Goal: Information Seeking & Learning: Learn about a topic

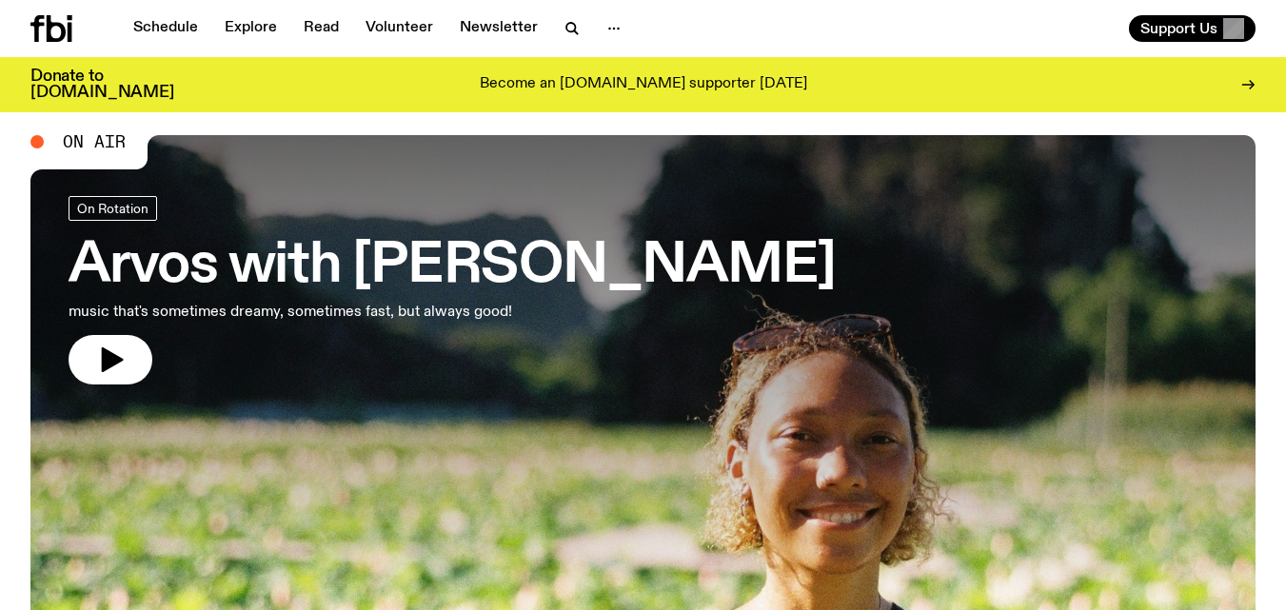
scroll to position [38, 0]
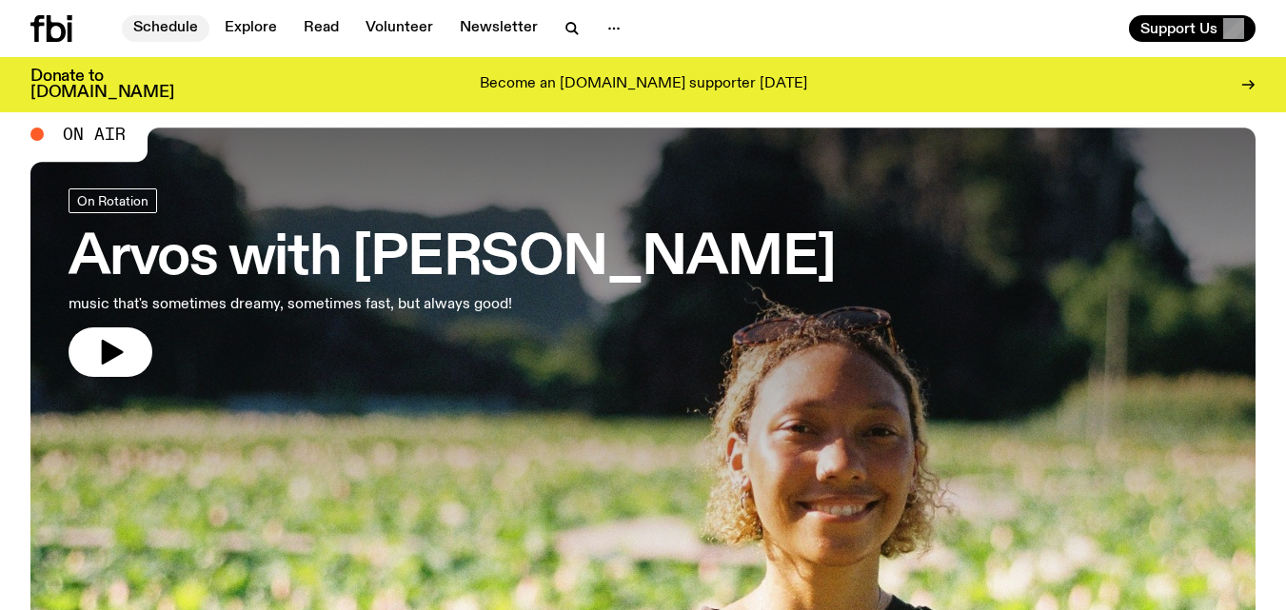
click at [172, 19] on link "Schedule" at bounding box center [166, 28] width 88 height 27
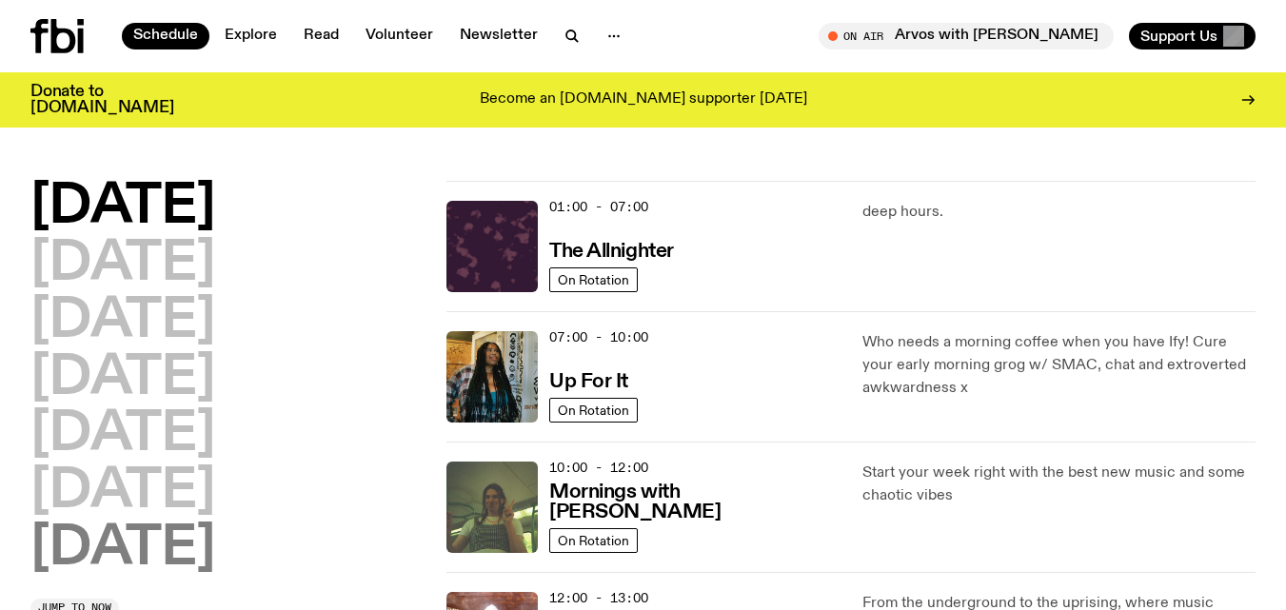
click at [138, 555] on h2 "[DATE]" at bounding box center [122, 548] width 185 height 53
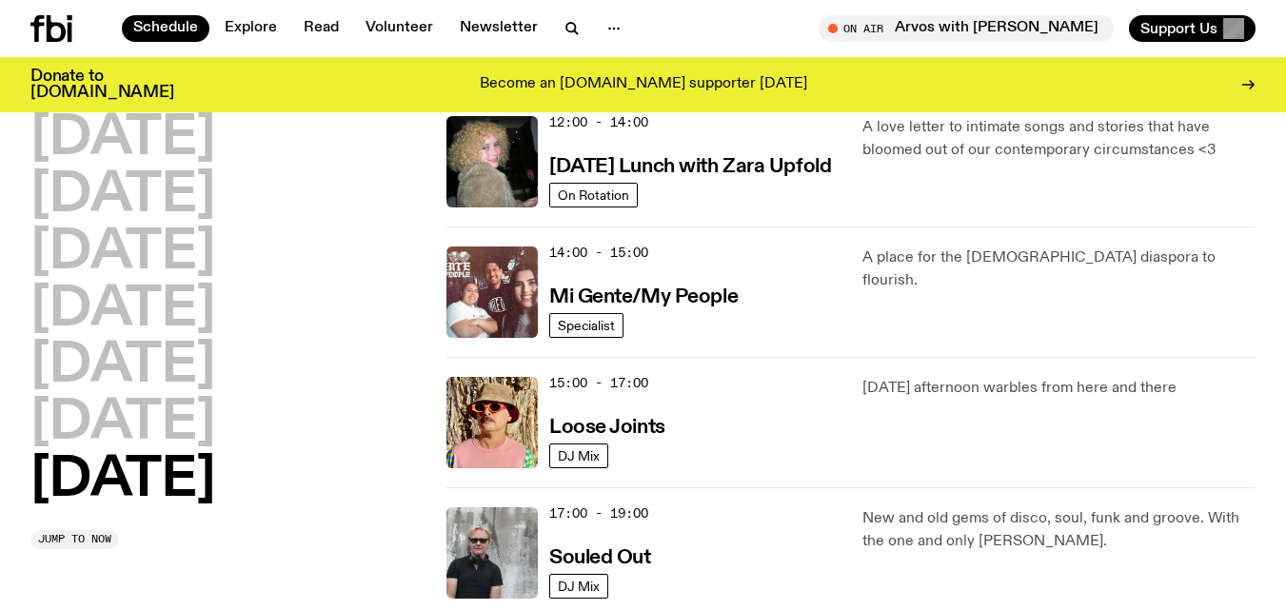
scroll to position [929, 0]
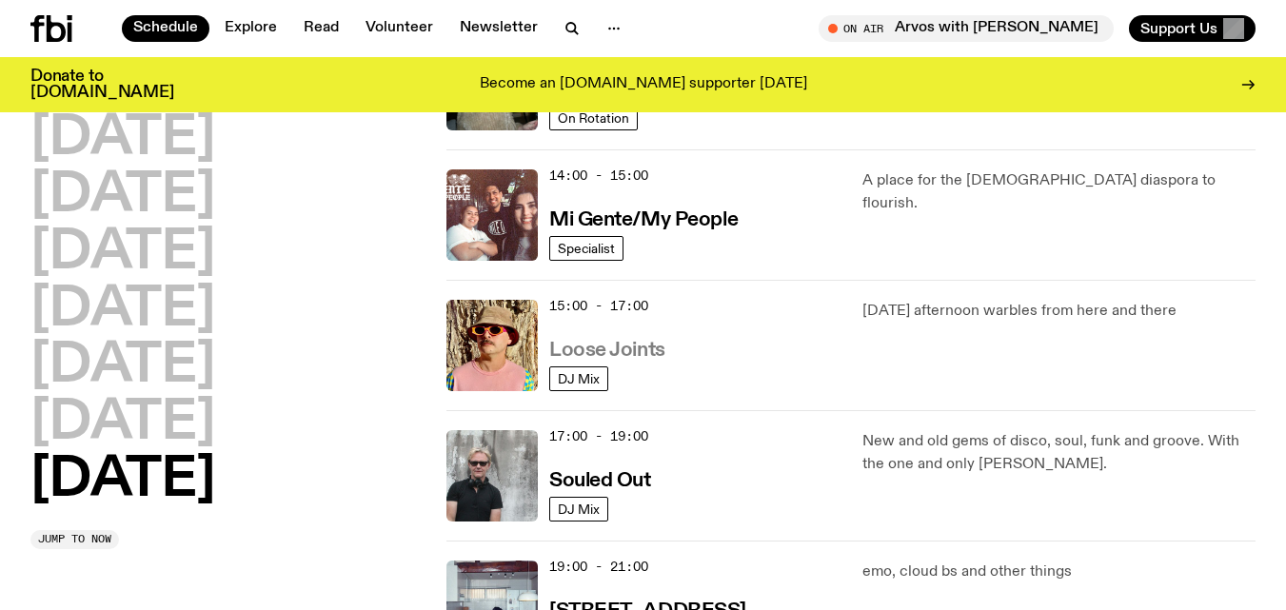
click at [597, 345] on h3 "Loose Joints" at bounding box center [607, 351] width 116 height 20
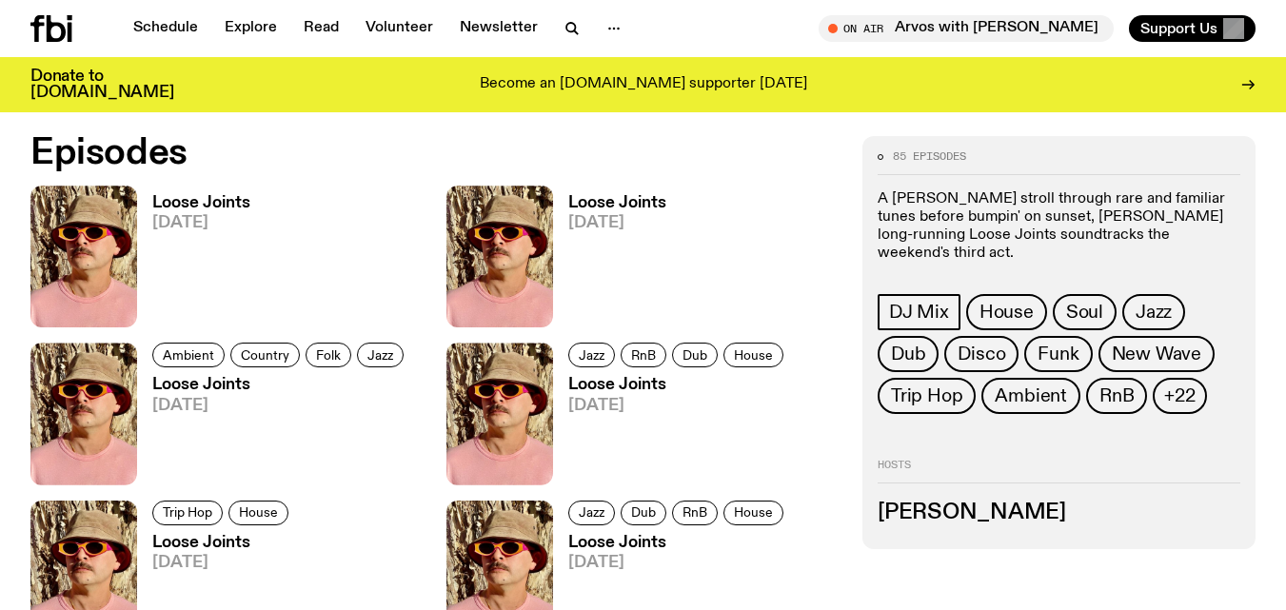
scroll to position [849, 0]
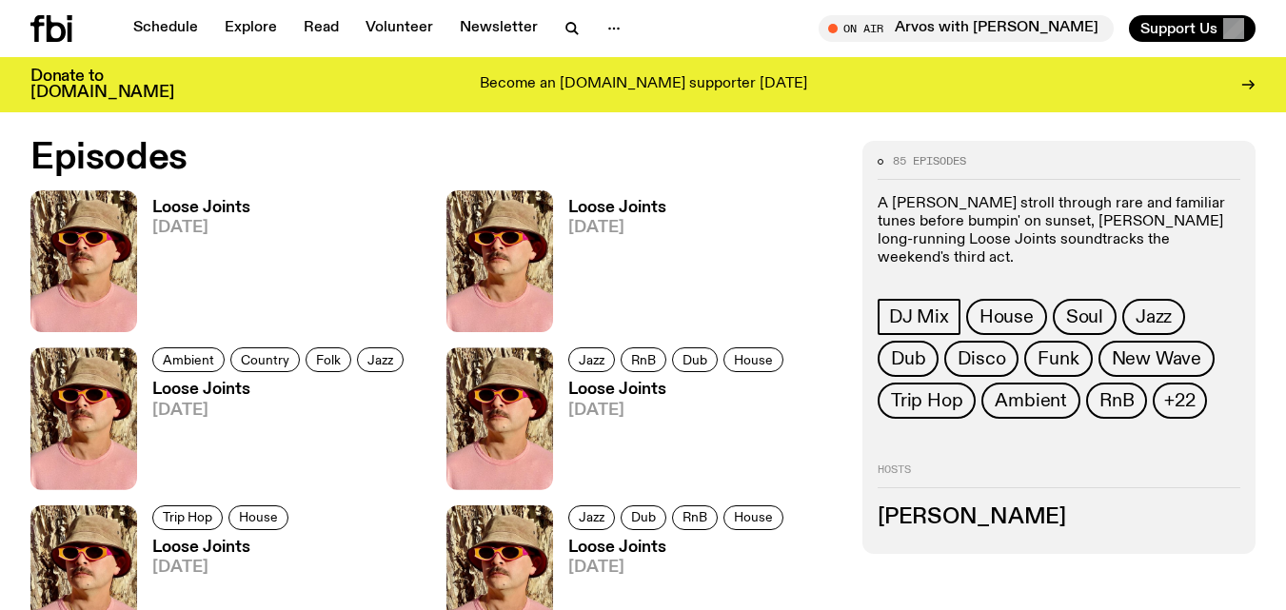
click at [219, 211] on h3 "Loose Joints" at bounding box center [201, 208] width 98 height 16
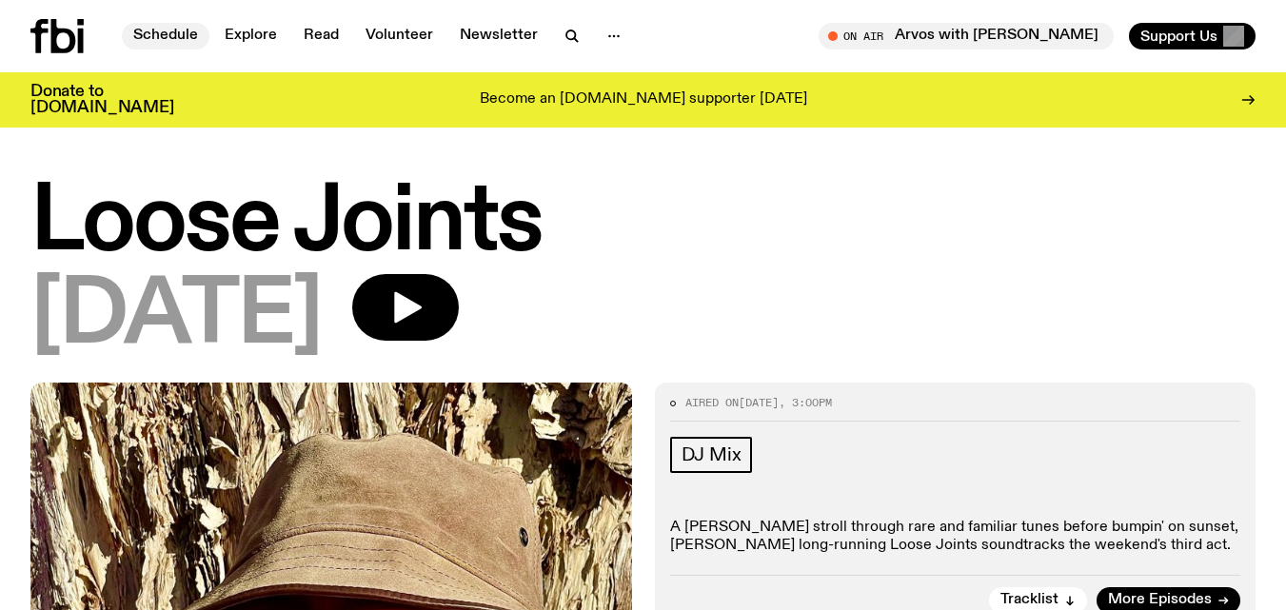
click at [169, 32] on link "Schedule" at bounding box center [166, 36] width 88 height 27
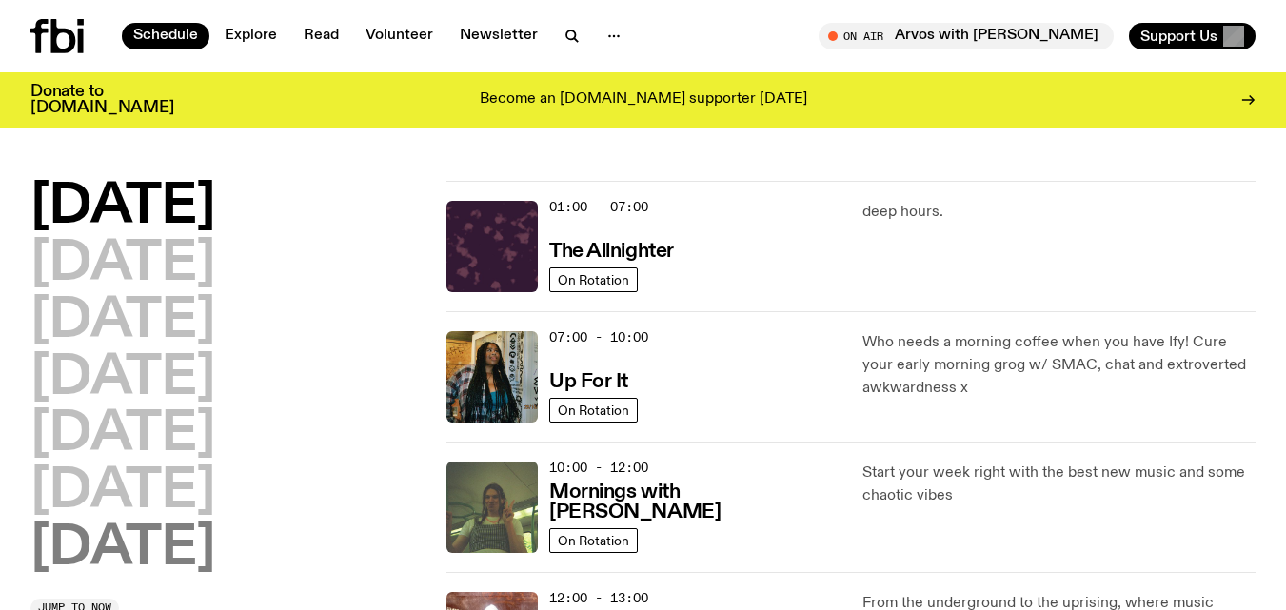
click at [129, 538] on h2 "[DATE]" at bounding box center [122, 548] width 185 height 53
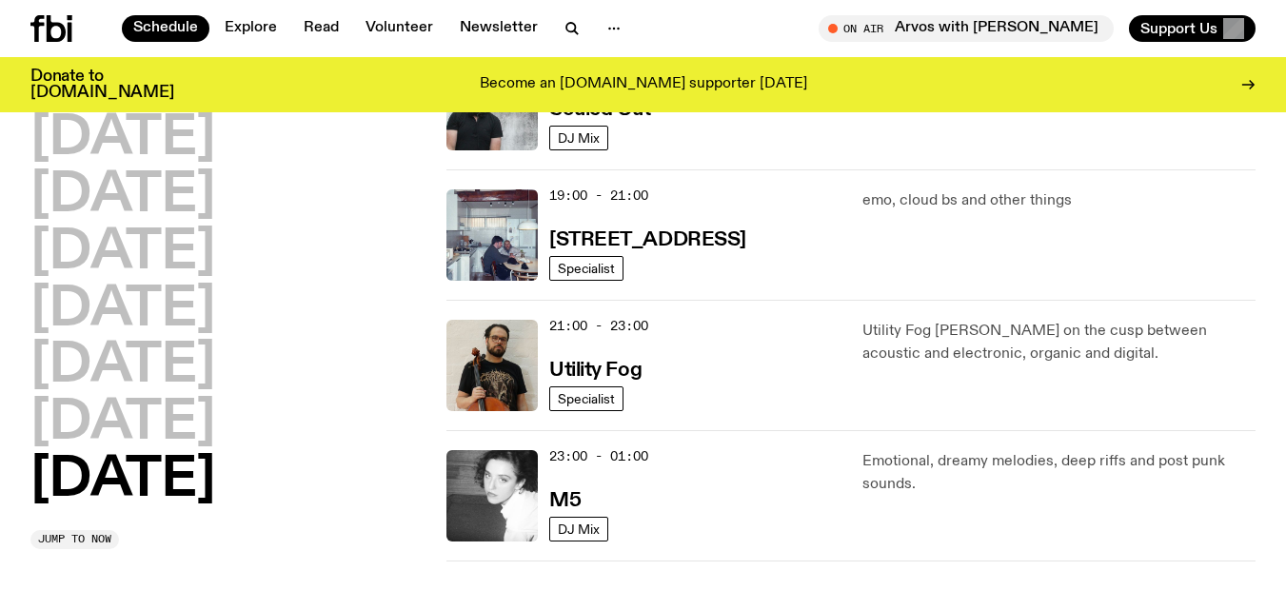
scroll to position [1291, 0]
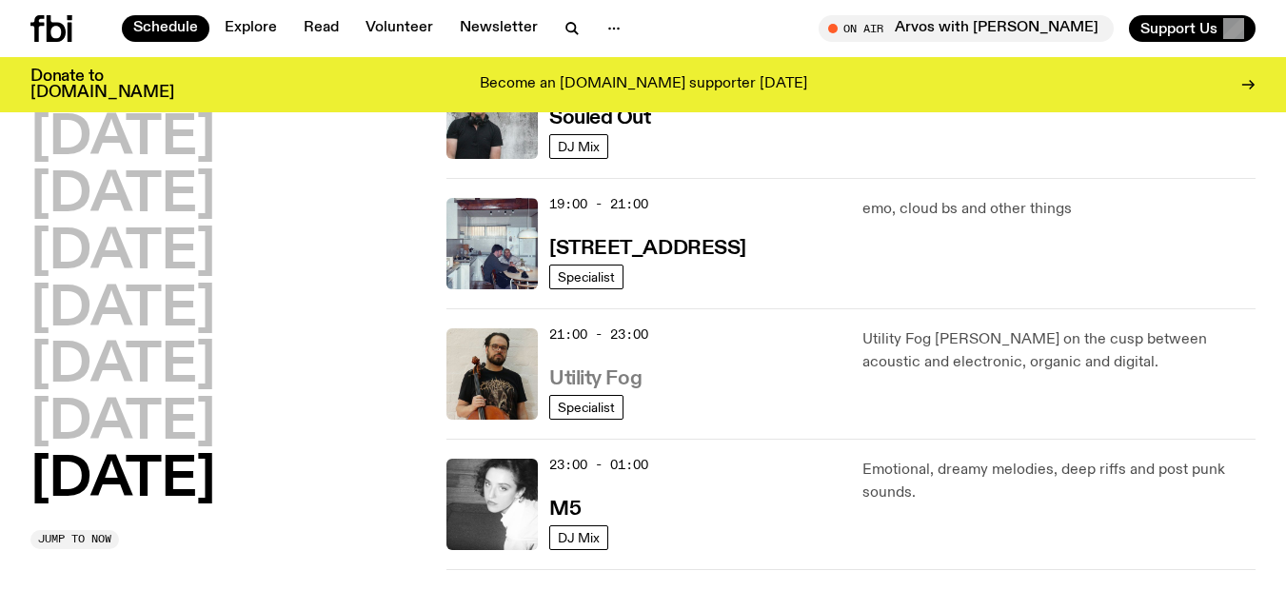
click at [639, 374] on h3 "Utility Fog" at bounding box center [595, 379] width 92 height 20
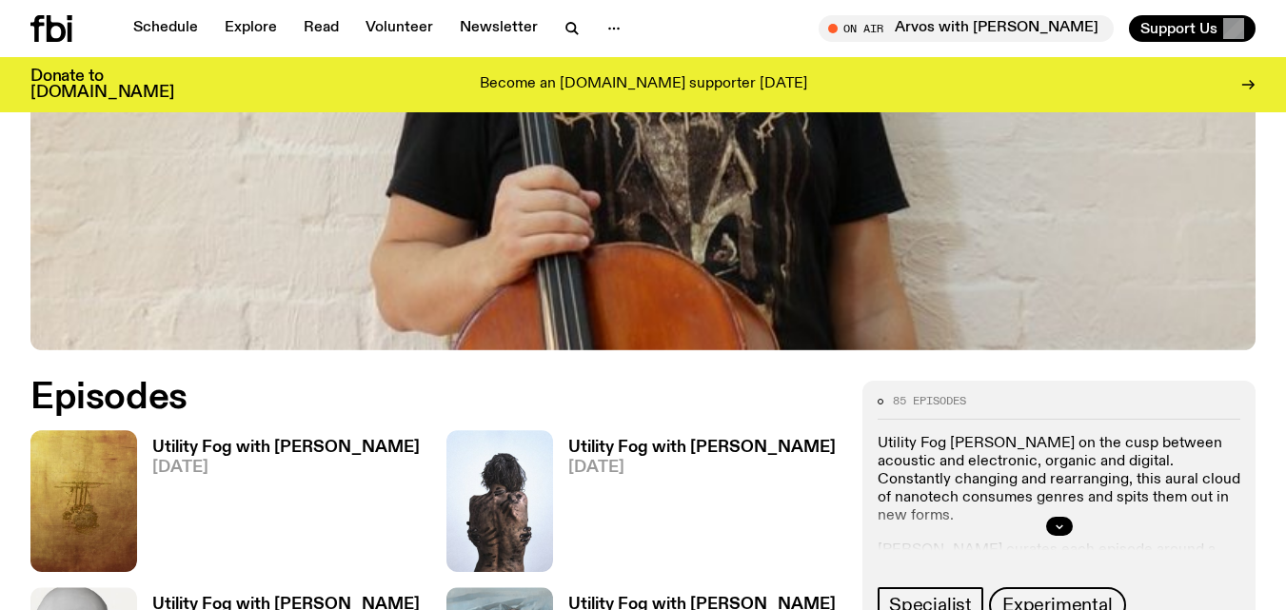
scroll to position [656, 0]
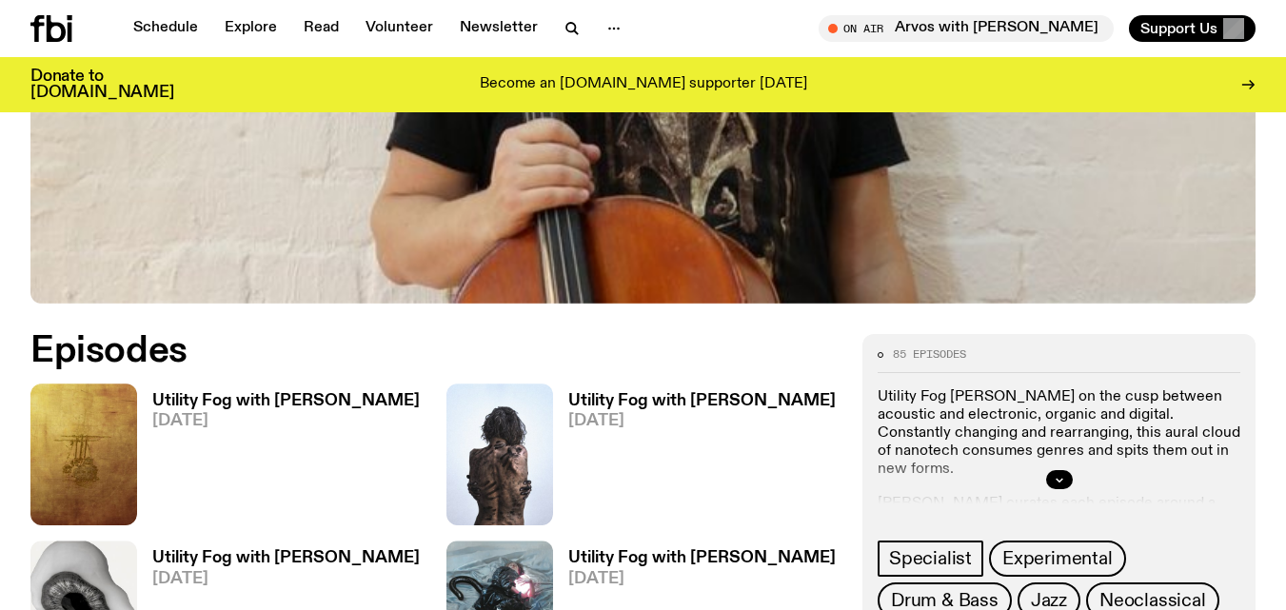
click at [193, 404] on h3 "Utility Fog with [PERSON_NAME]" at bounding box center [285, 401] width 267 height 16
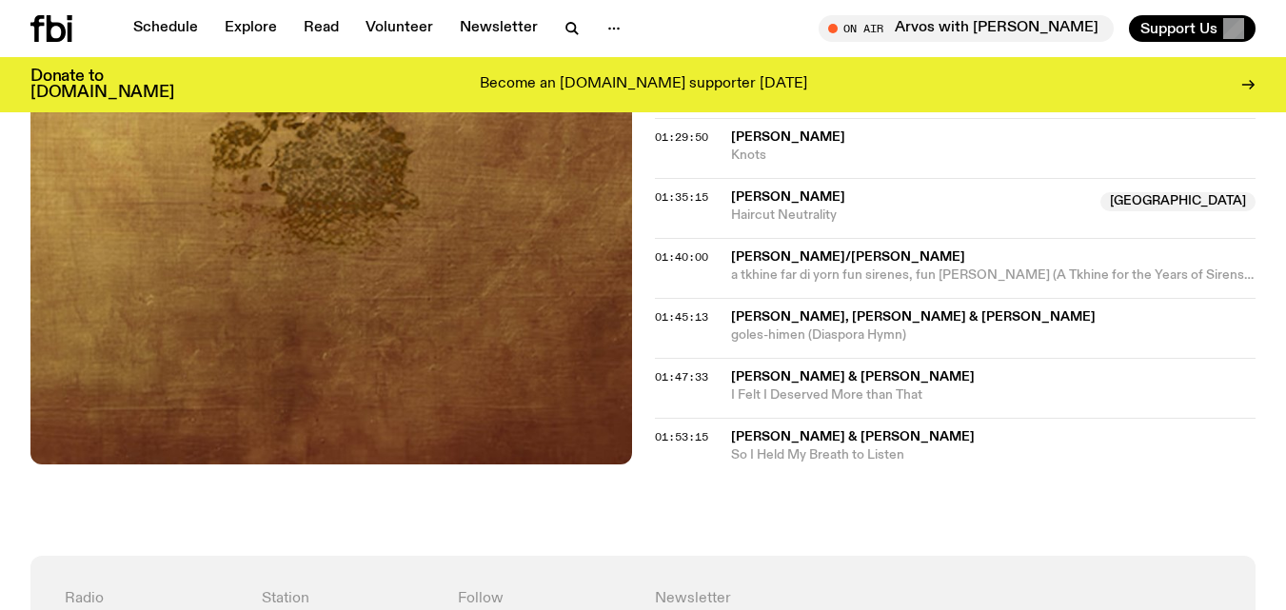
scroll to position [2064, 0]
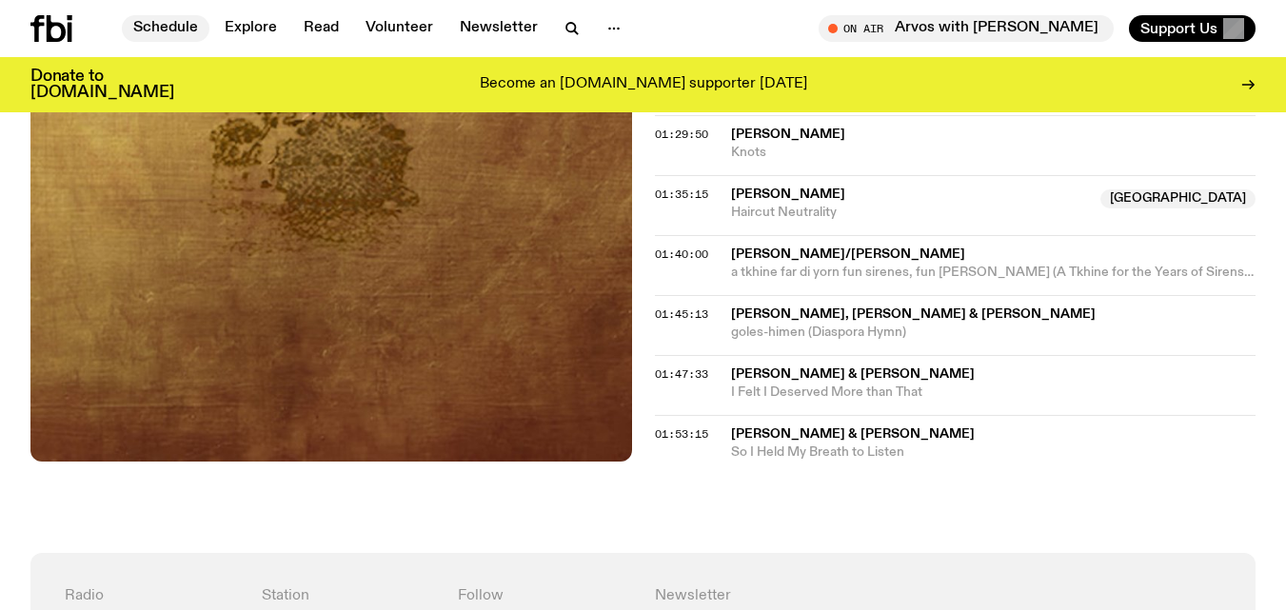
click at [195, 30] on link "Schedule" at bounding box center [166, 28] width 88 height 27
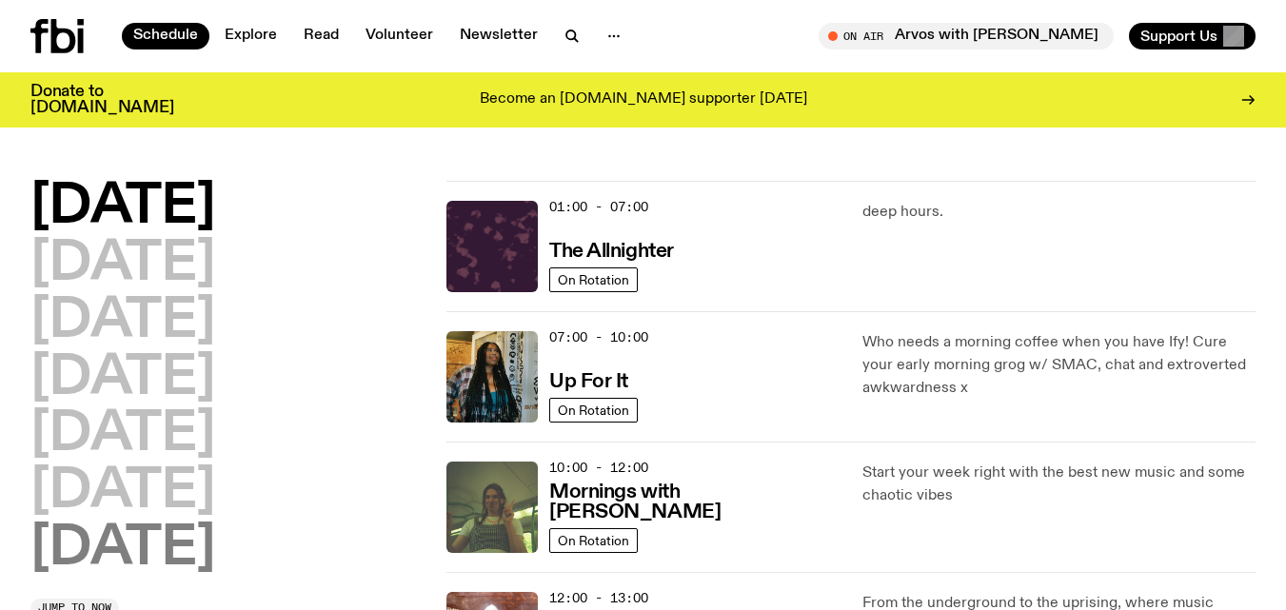
click at [147, 558] on h2 "[DATE]" at bounding box center [122, 548] width 185 height 53
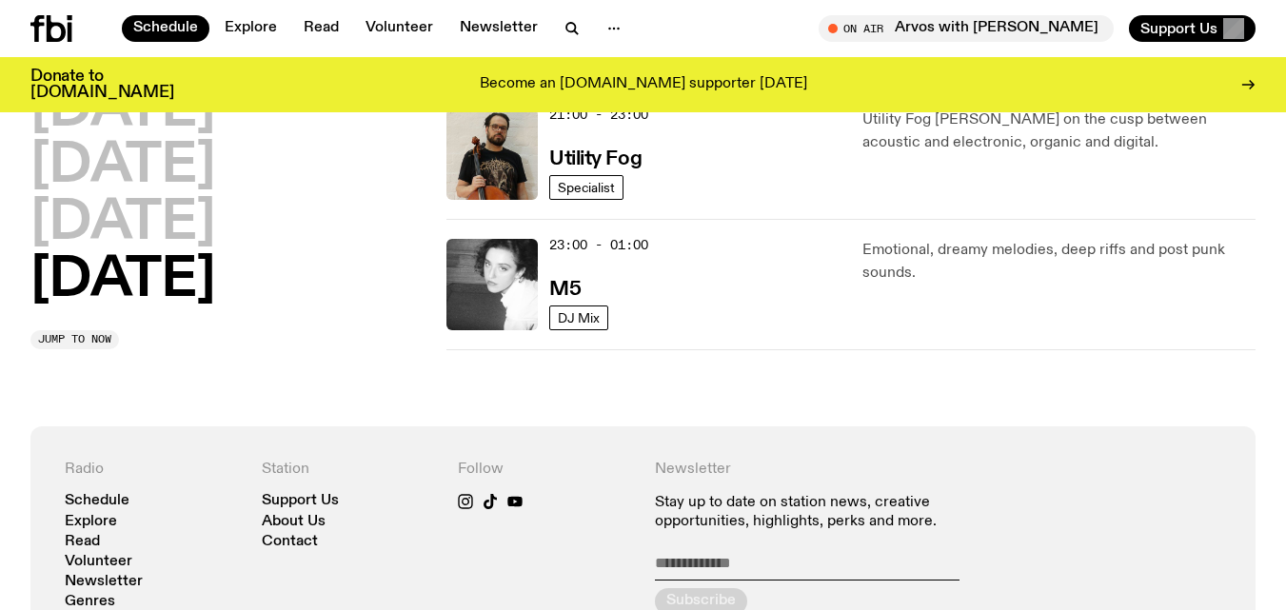
scroll to position [1542, 0]
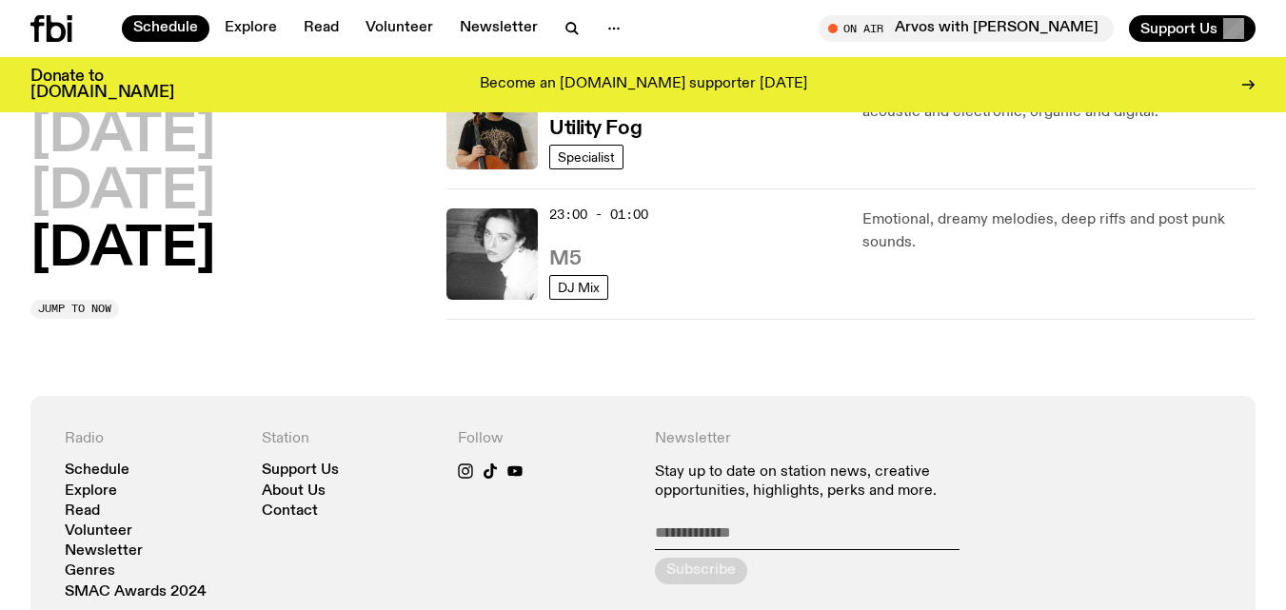
click at [568, 261] on h3 "M5" at bounding box center [564, 259] width 31 height 20
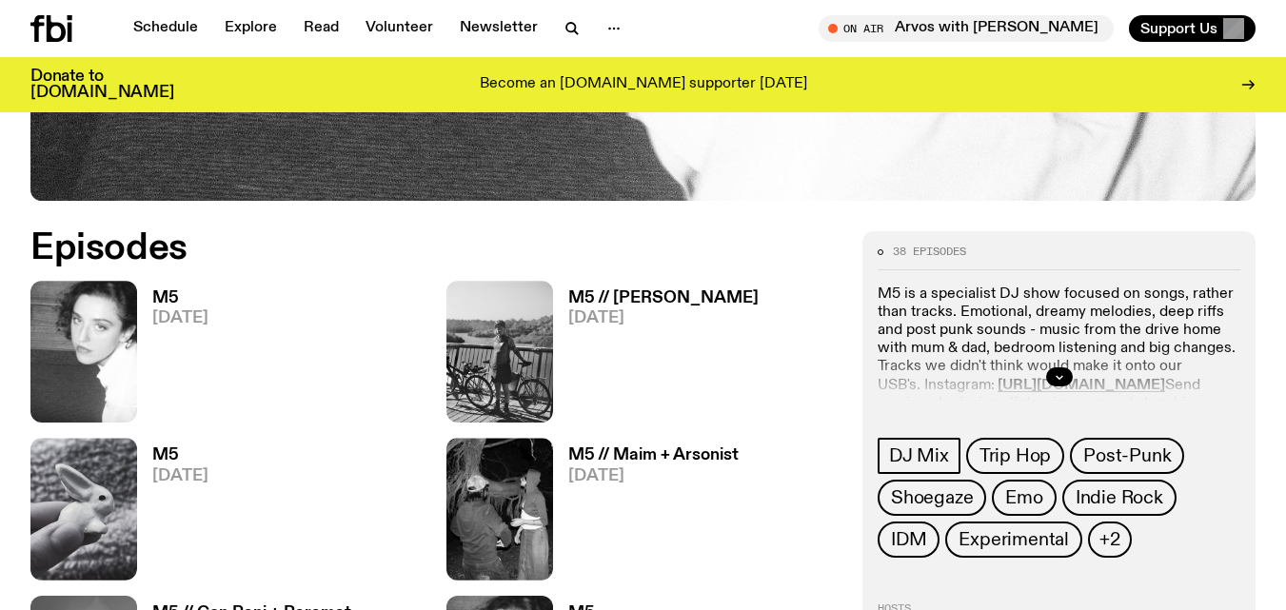
scroll to position [810, 0]
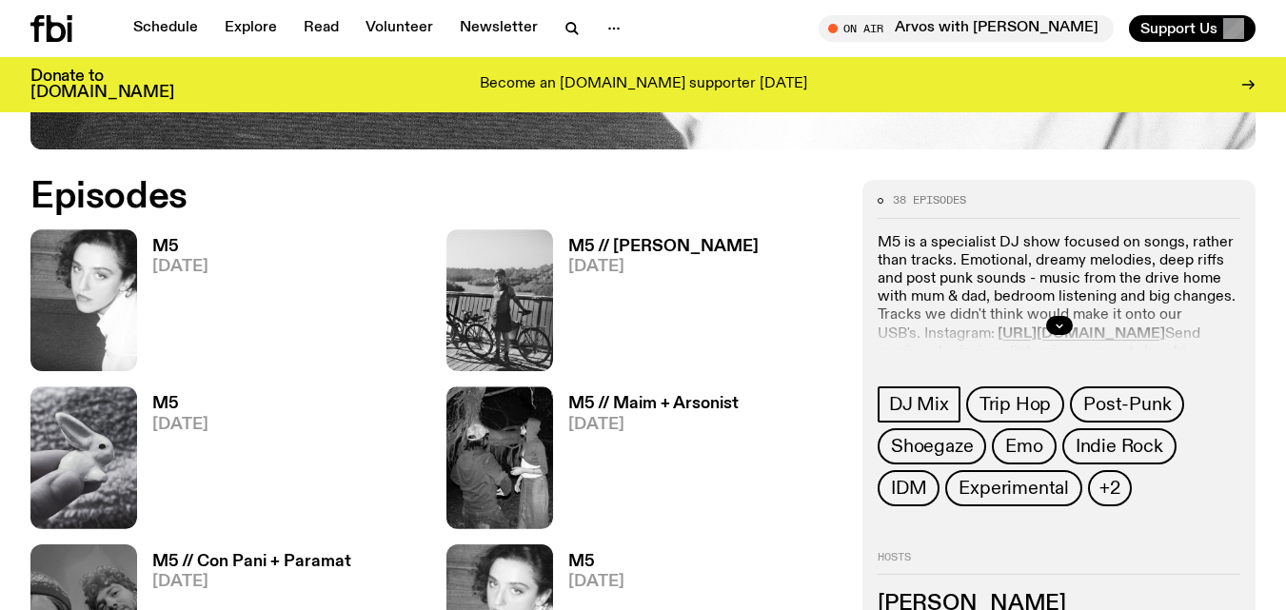
click at [175, 241] on h3 "M5" at bounding box center [180, 247] width 56 height 16
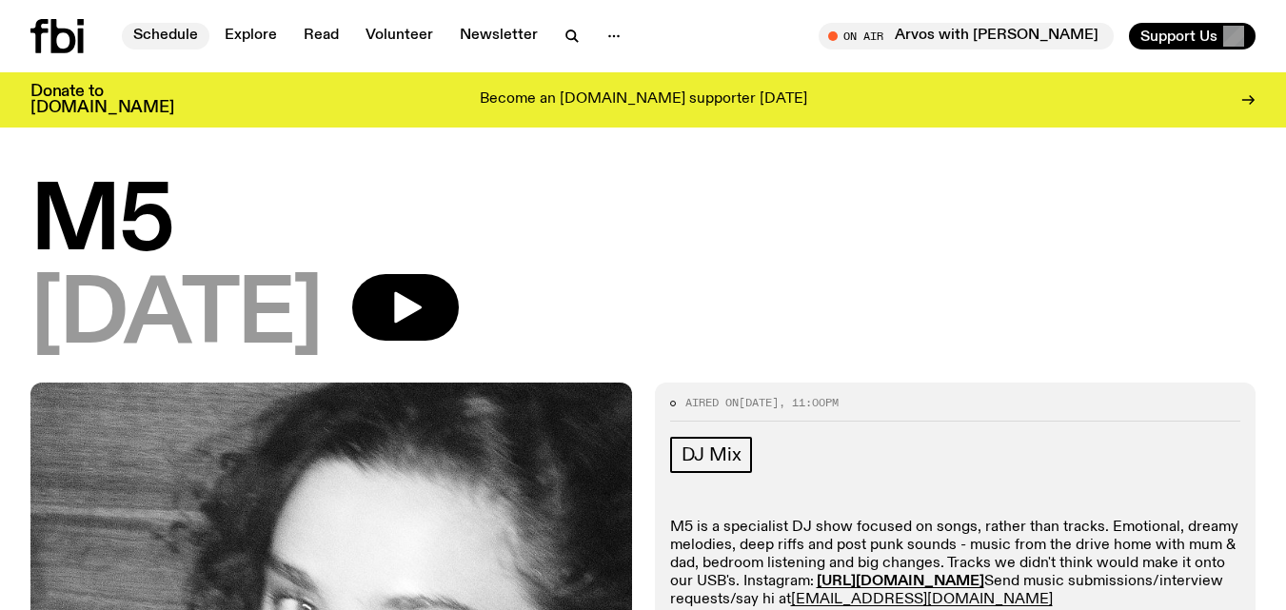
click at [140, 38] on link "Schedule" at bounding box center [166, 36] width 88 height 27
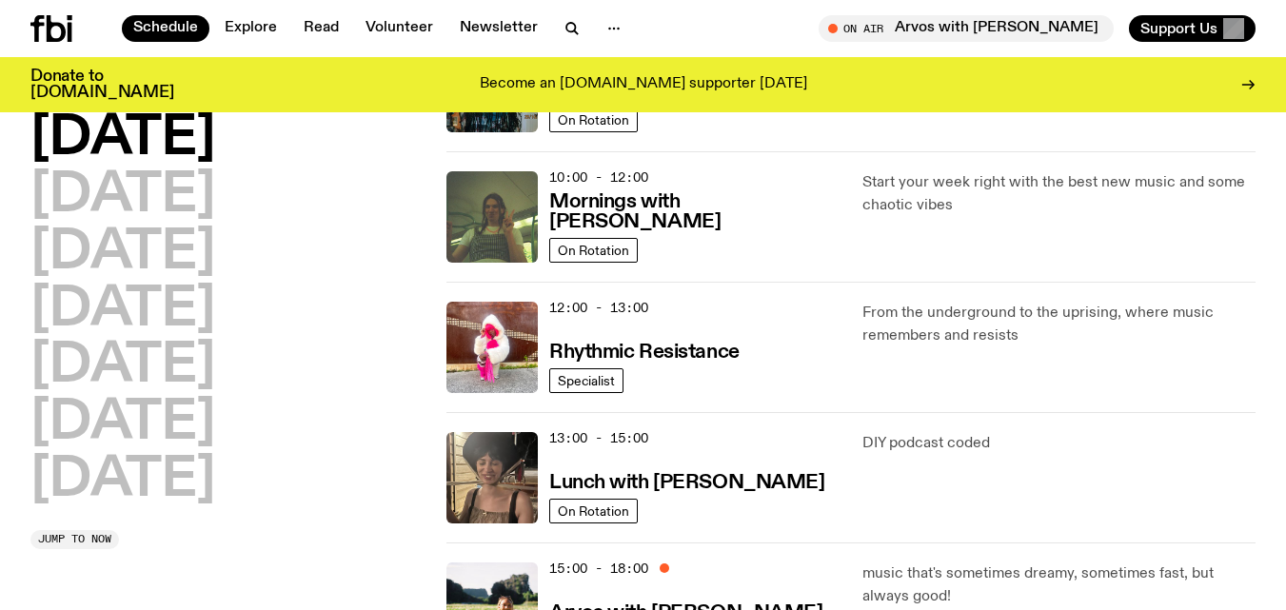
scroll to position [279, 0]
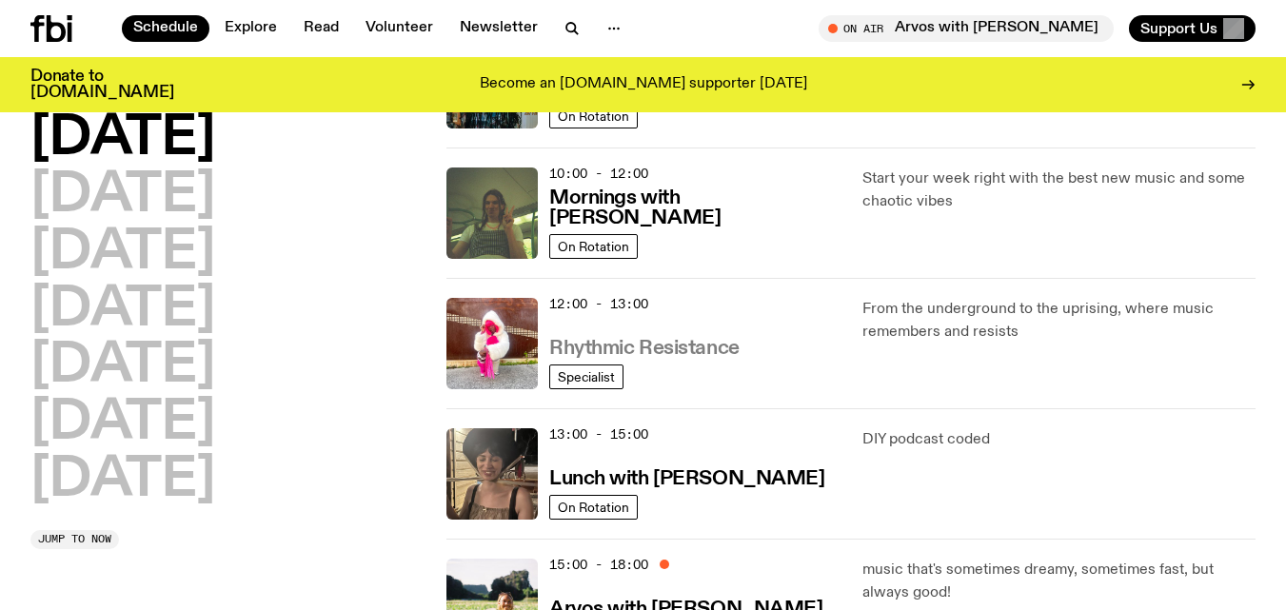
click at [731, 344] on h3 "Rhythmic Resistance" at bounding box center [644, 349] width 190 height 20
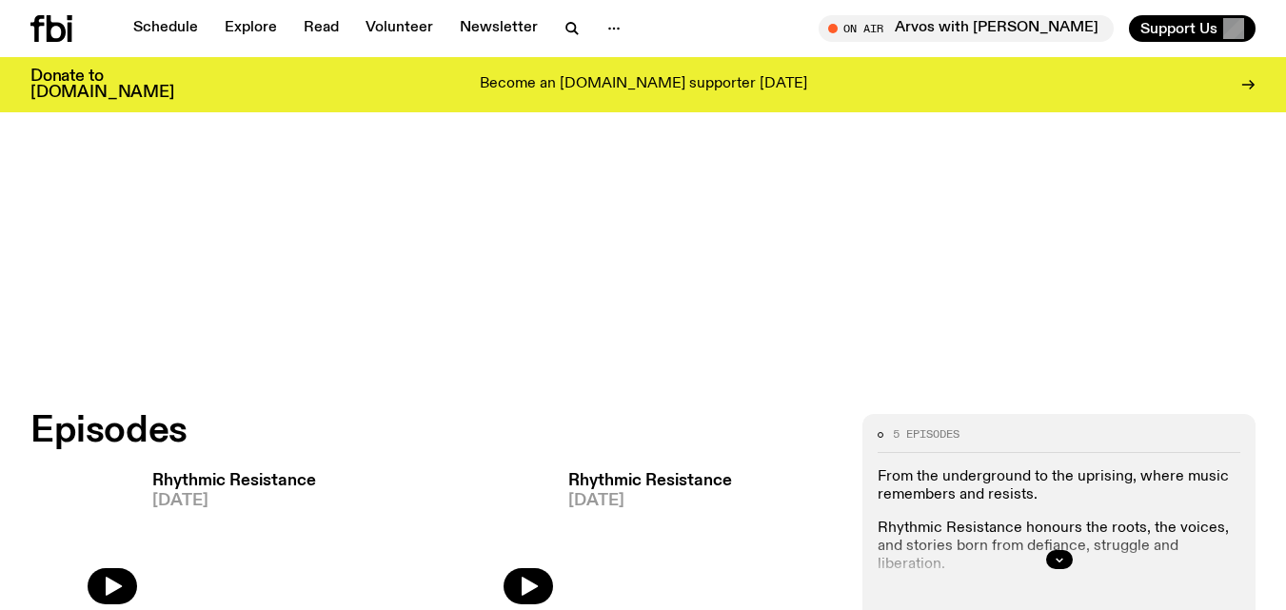
scroll to position [568, 0]
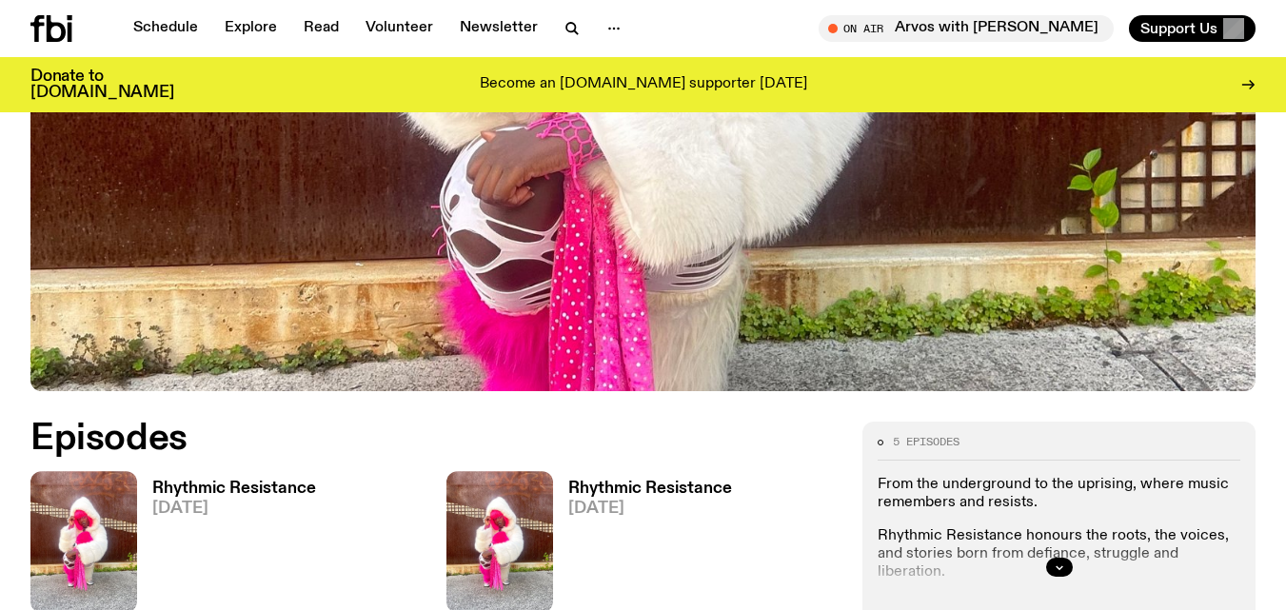
click at [303, 485] on h3 "Rhythmic Resistance" at bounding box center [234, 489] width 164 height 16
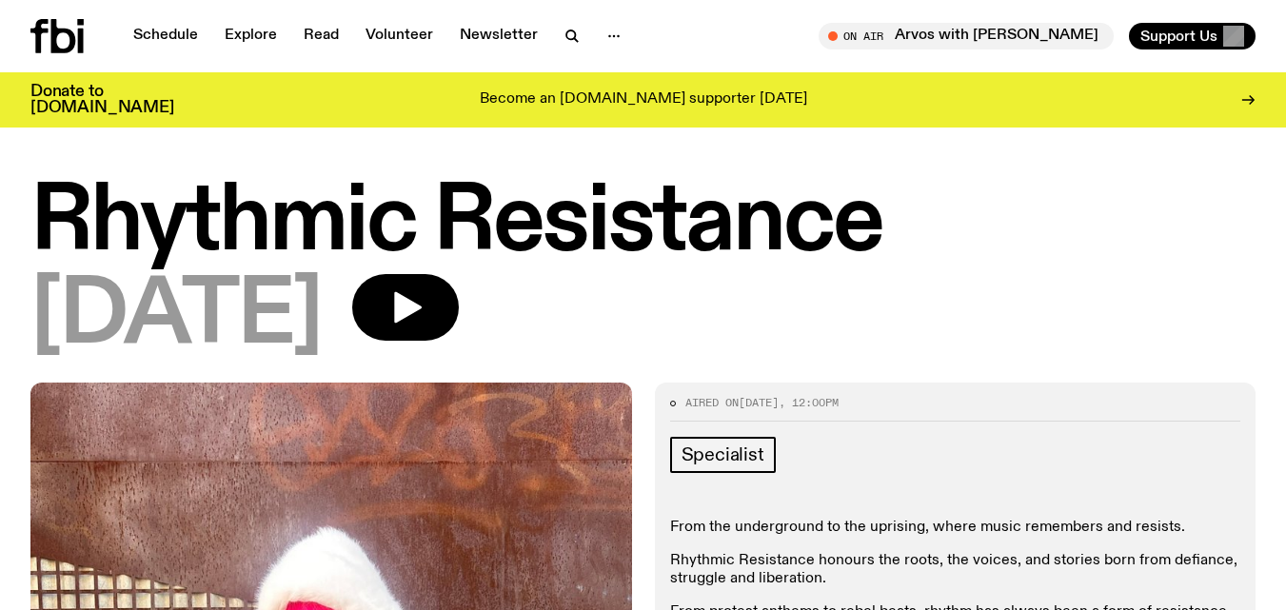
click at [41, 41] on icon at bounding box center [39, 36] width 18 height 34
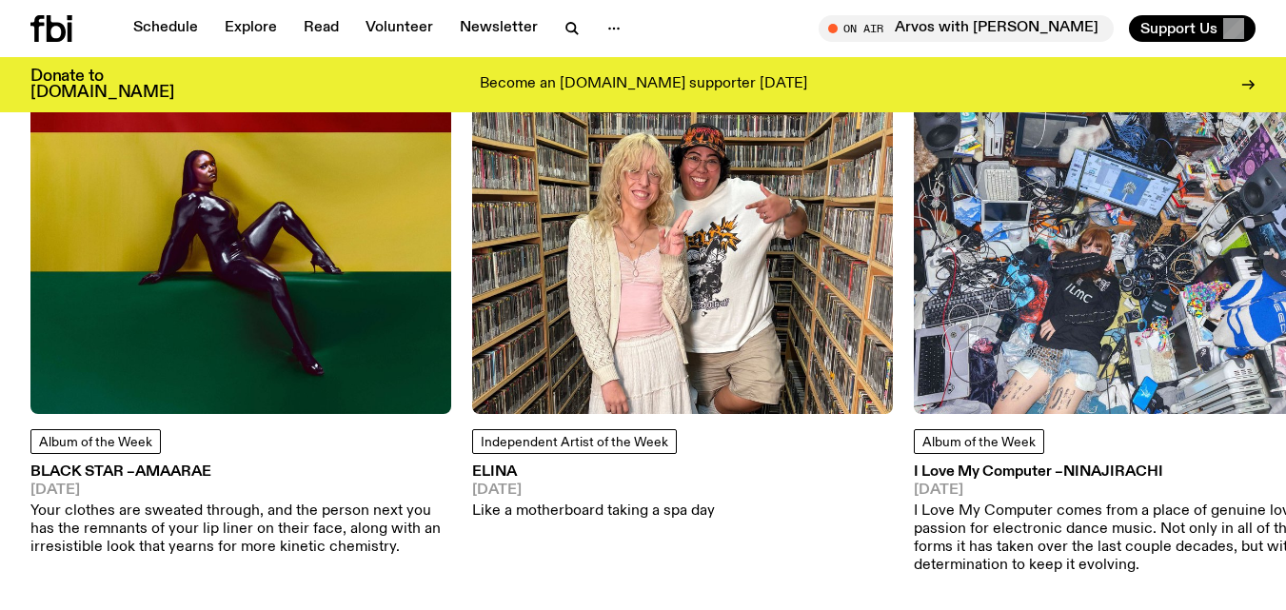
scroll to position [2512, 0]
